Goal: Task Accomplishment & Management: Use online tool/utility

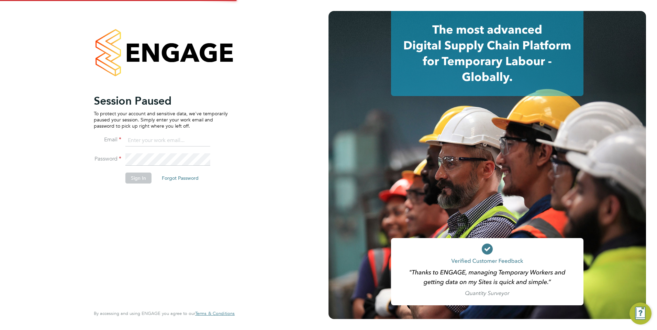
type input "george@mmpconsultancy.co.uk"
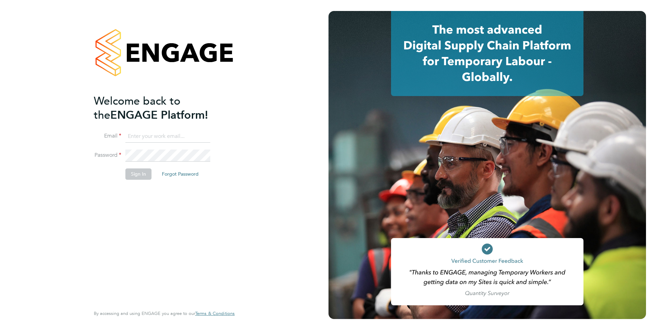
type input "[PERSON_NAME][EMAIL_ADDRESS][DOMAIN_NAME]"
click at [134, 175] on button "Sign In" at bounding box center [138, 174] width 26 height 11
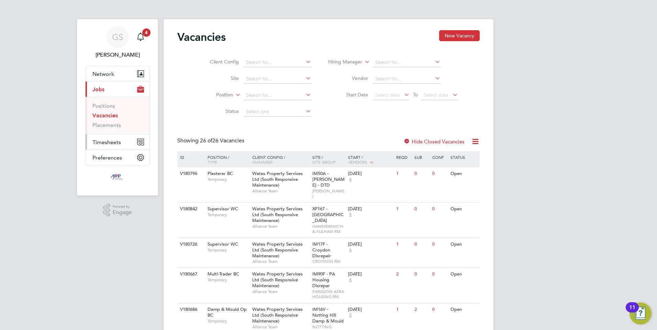
click at [101, 142] on span "Timesheets" at bounding box center [106, 142] width 29 height 7
click at [103, 122] on link "Timesheets" at bounding box center [106, 121] width 29 height 7
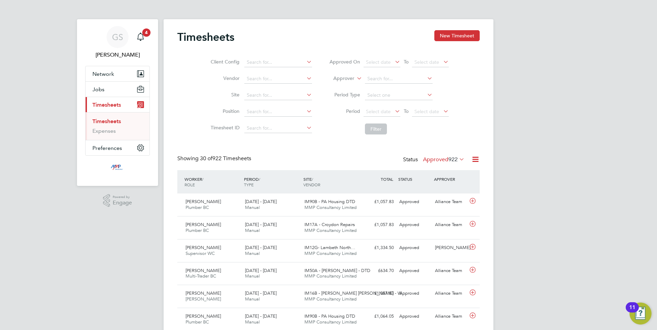
click at [475, 161] on icon at bounding box center [475, 159] width 9 height 9
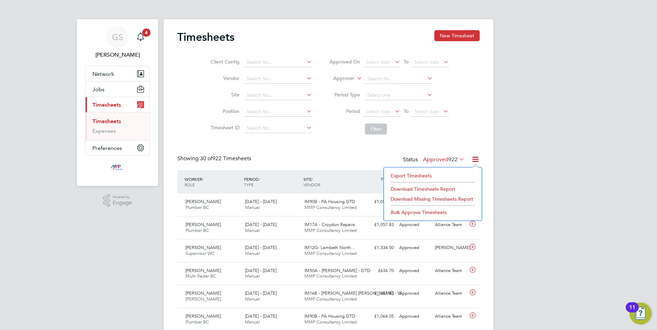
click at [405, 177] on li "Export Timesheets" at bounding box center [432, 176] width 91 height 10
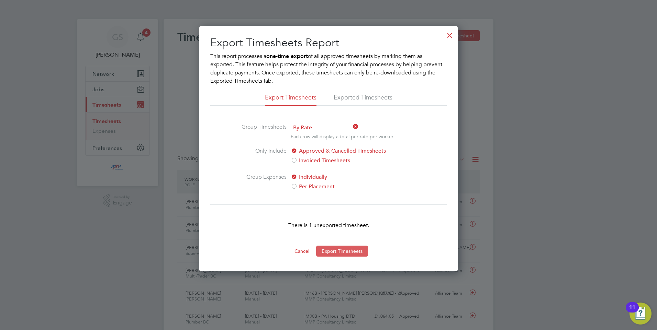
click at [334, 252] on button "Export Timesheets" at bounding box center [342, 251] width 52 height 11
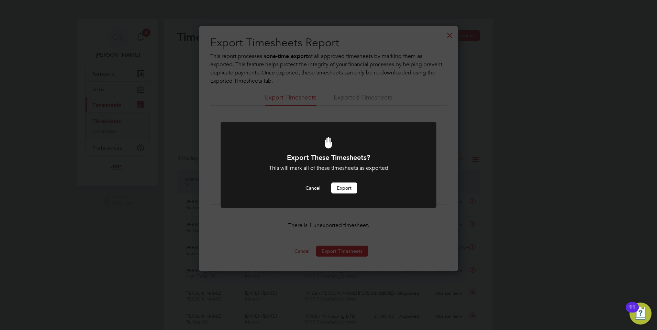
click at [341, 189] on button "Export" at bounding box center [344, 188] width 26 height 11
